Goal: Task Accomplishment & Management: Manage account settings

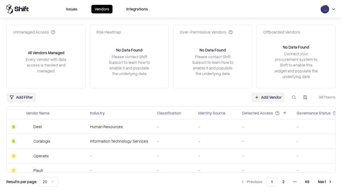
click at [268, 97] on link "Add Vendor" at bounding box center [268, 97] width 33 height 10
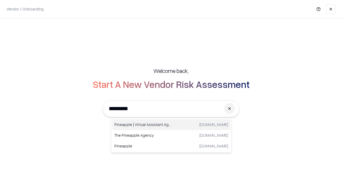
click at [172, 124] on div "Pineapple | Virtual Assistant Agency [DOMAIN_NAME]" at bounding box center [171, 124] width 118 height 11
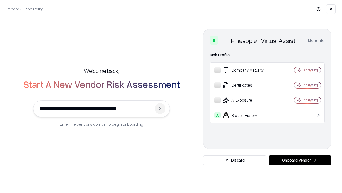
type input "**********"
click at [300, 160] on button "Onboard Vendor" at bounding box center [300, 160] width 63 height 10
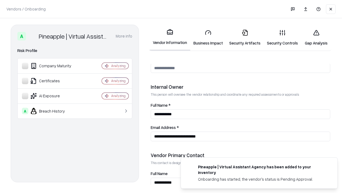
scroll to position [277, 0]
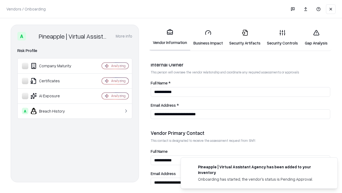
click at [245, 37] on link "Security Artifacts" at bounding box center [245, 37] width 38 height 25
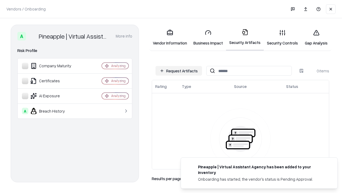
click at [179, 71] on button "Request Artifacts" at bounding box center [179, 71] width 47 height 10
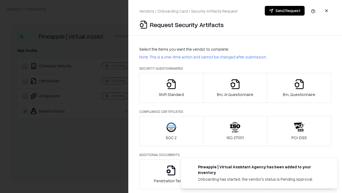
click at [299, 88] on icon "button" at bounding box center [299, 84] width 11 height 11
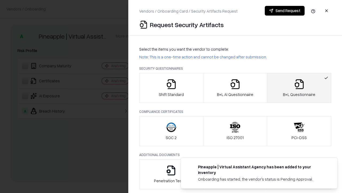
click at [235, 88] on icon "button" at bounding box center [235, 84] width 11 height 11
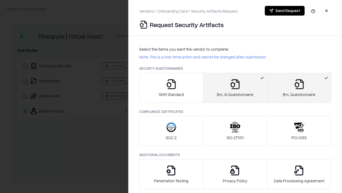
click at [285, 11] on button "Send Request" at bounding box center [285, 11] width 40 height 10
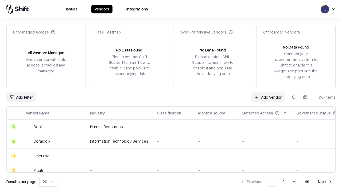
click at [268, 97] on link "Add Vendor" at bounding box center [268, 97] width 33 height 10
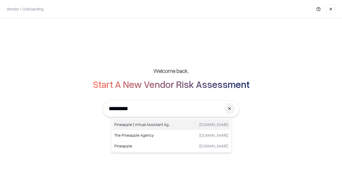
click at [172, 124] on div "Pineapple | Virtual Assistant Agency [DOMAIN_NAME]" at bounding box center [171, 124] width 118 height 11
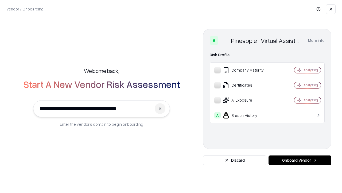
type input "**********"
click at [300, 160] on button "Onboard Vendor" at bounding box center [300, 160] width 63 height 10
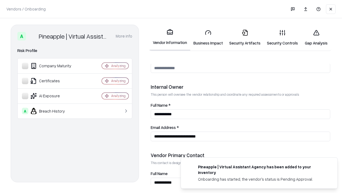
scroll to position [277, 0]
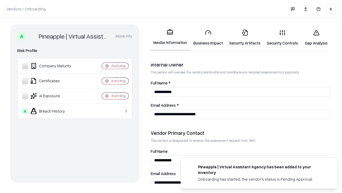
click at [317, 37] on link "Gap Analysis" at bounding box center [317, 37] width 30 height 25
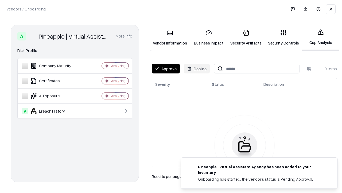
click at [166, 68] on button "Approve" at bounding box center [166, 69] width 28 height 10
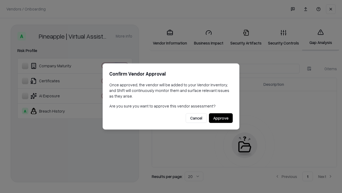
click at [221, 118] on button "Approve" at bounding box center [221, 118] width 24 height 10
